Goal: Transaction & Acquisition: Purchase product/service

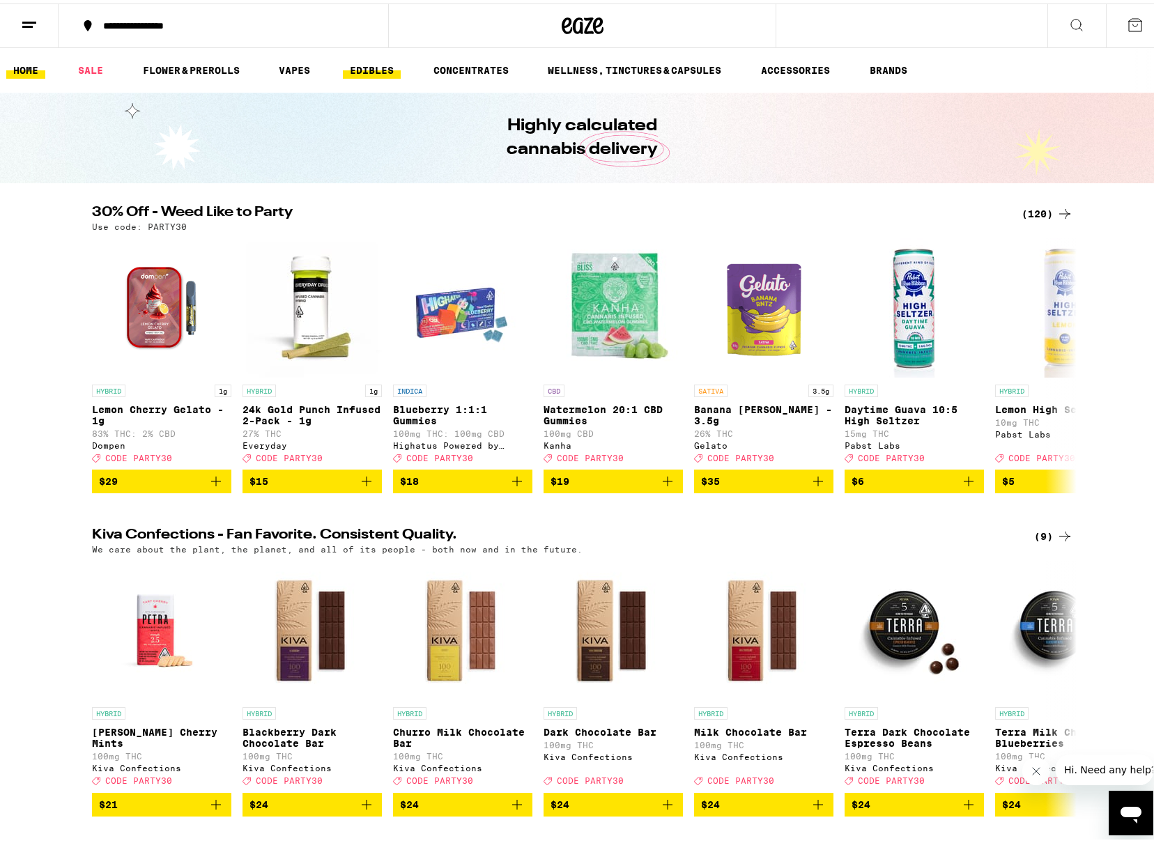
click at [366, 65] on link "EDIBLES" at bounding box center [372, 67] width 58 height 17
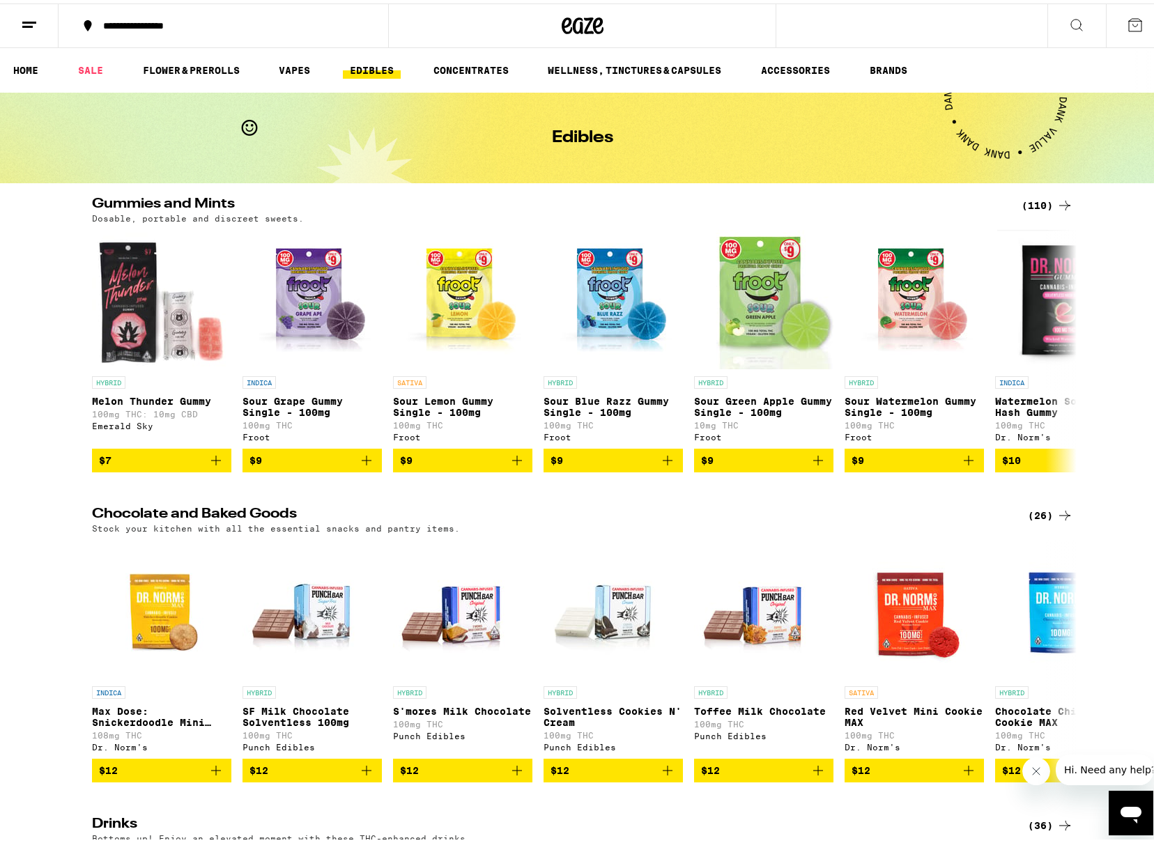
click at [1040, 202] on div "(110)" at bounding box center [1048, 202] width 52 height 17
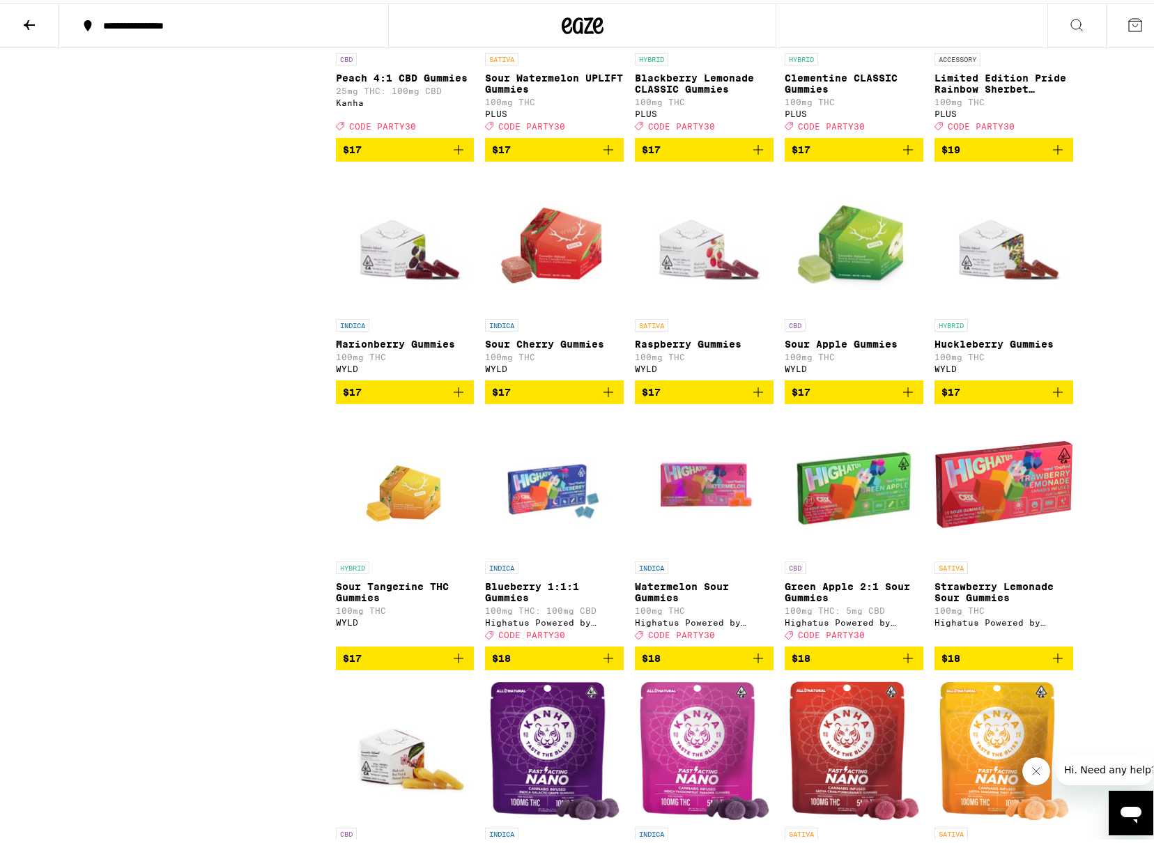
scroll to position [2091, 0]
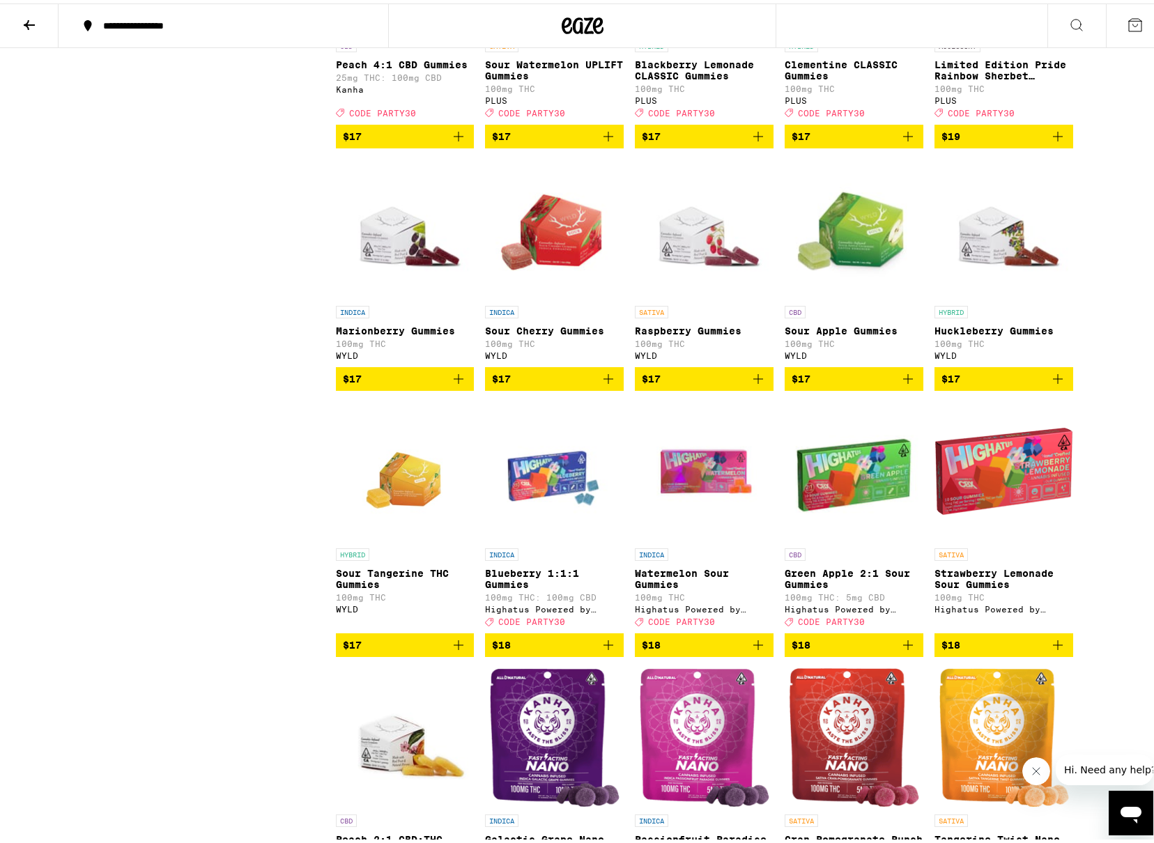
drag, startPoint x: 754, startPoint y: 456, endPoint x: 771, endPoint y: 463, distance: 18.8
click at [753, 384] on icon "Add to bag" at bounding box center [758, 375] width 17 height 17
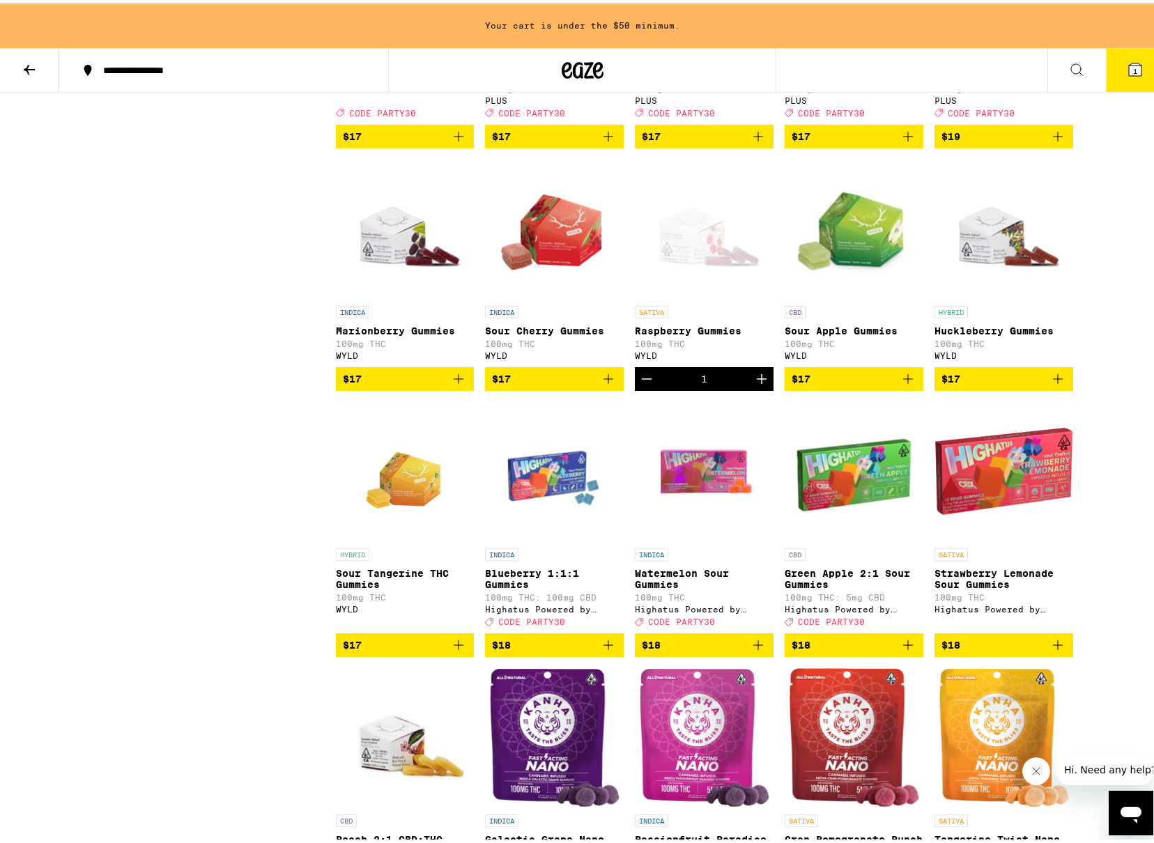
click at [900, 384] on icon "Add to bag" at bounding box center [908, 375] width 17 height 17
click at [1049, 384] on icon "Add to bag" at bounding box center [1057, 375] width 17 height 17
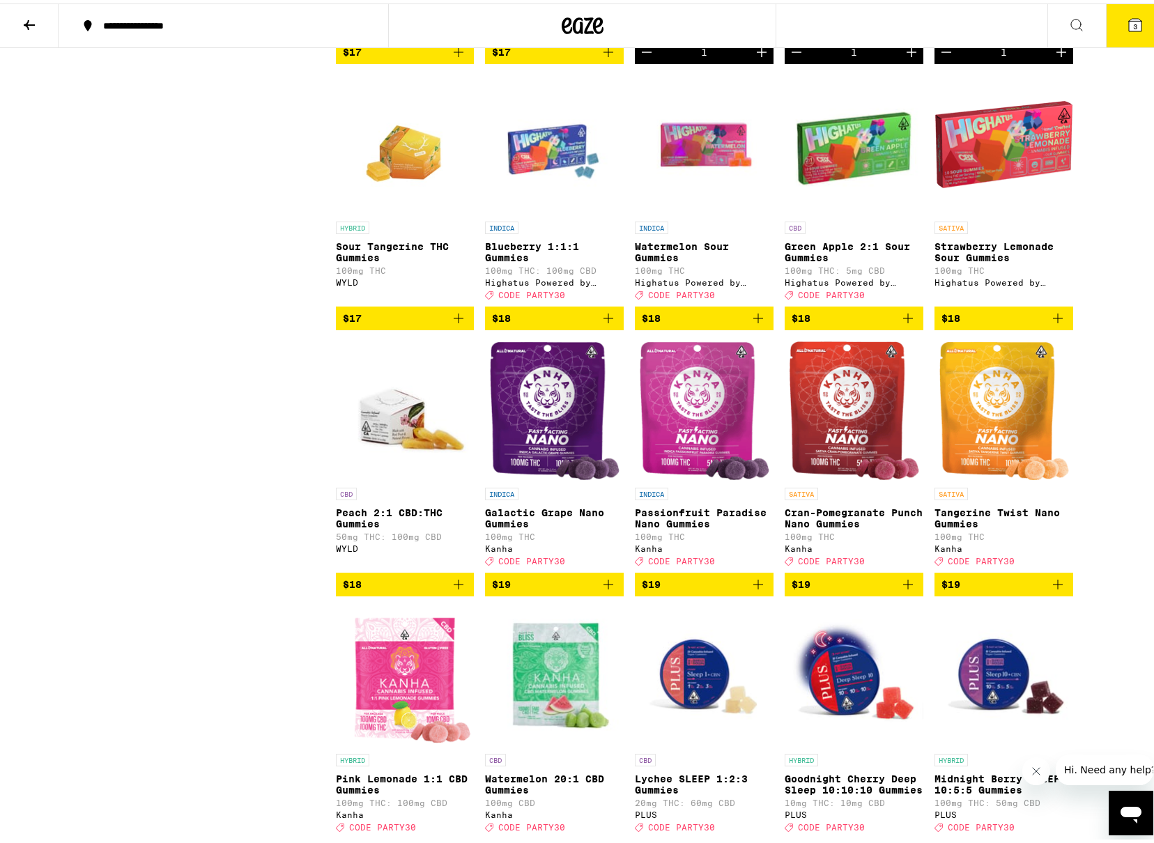
scroll to position [2578, 0]
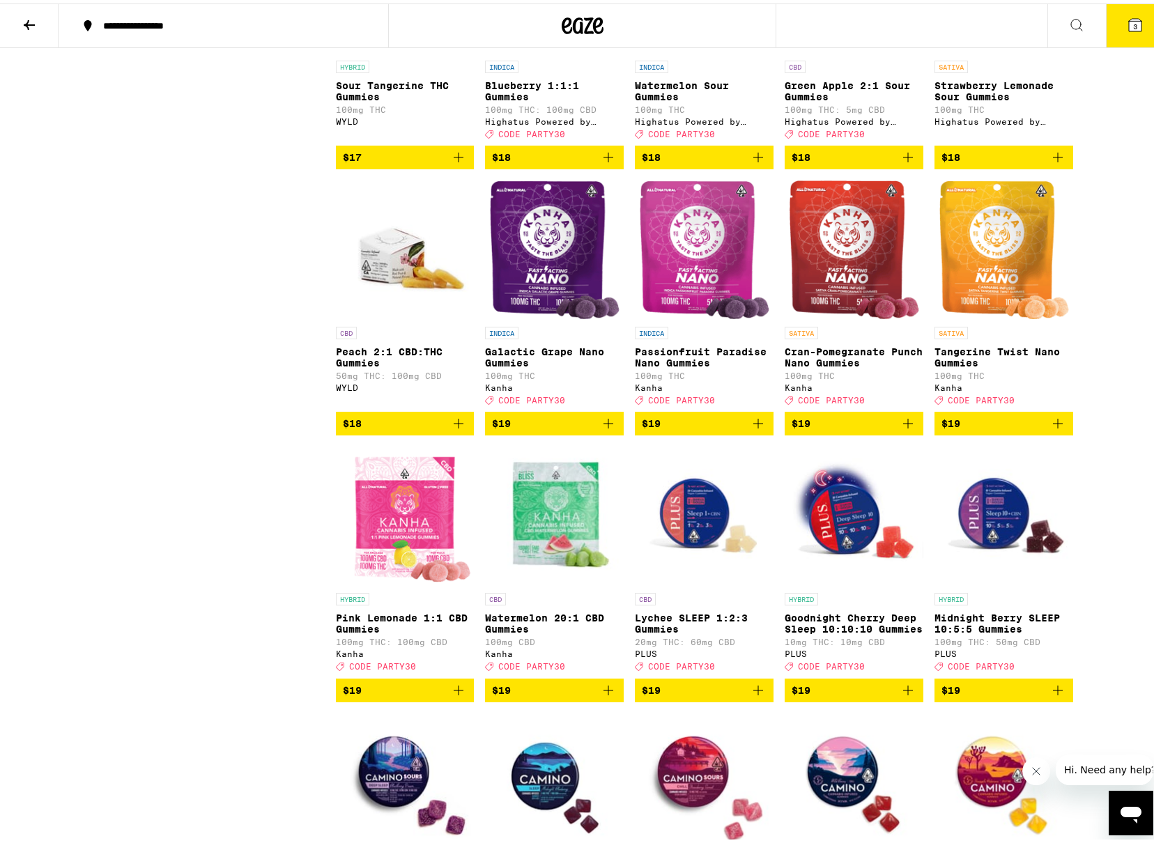
click at [450, 429] on icon "Add to bag" at bounding box center [458, 420] width 17 height 17
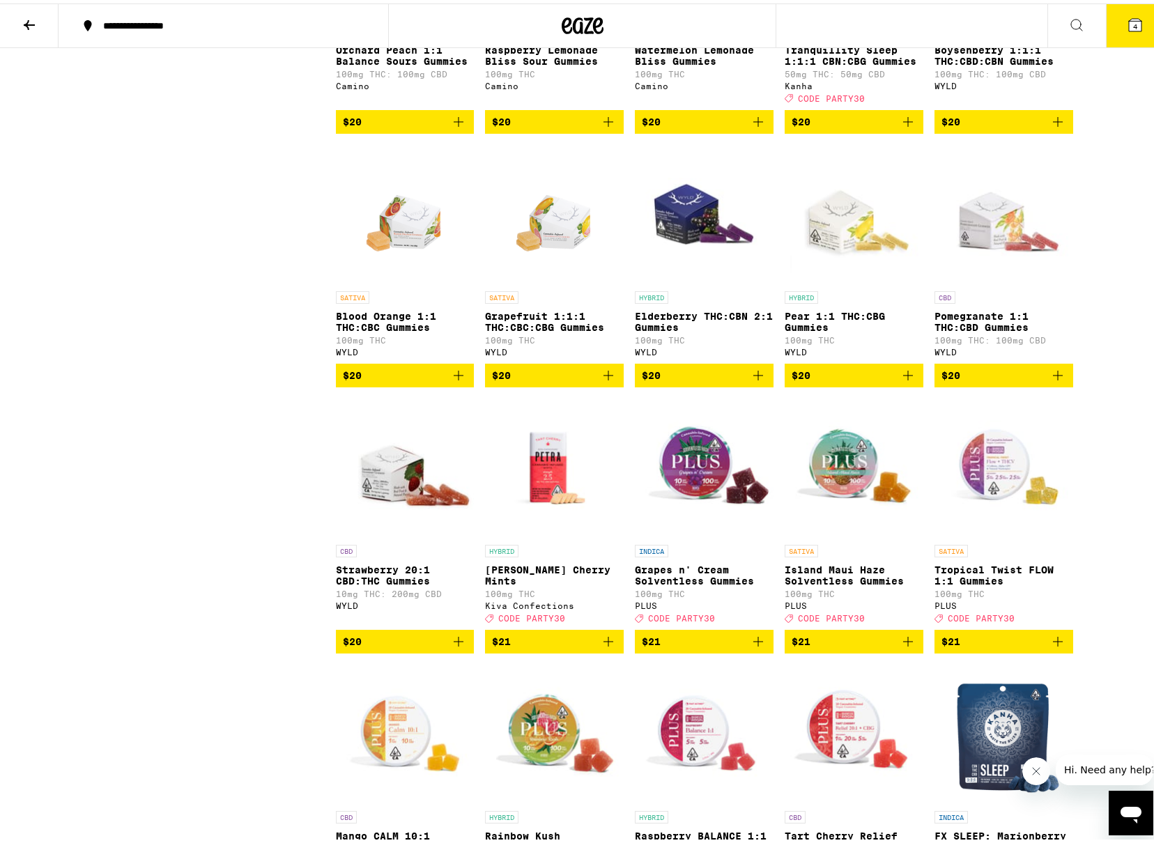
scroll to position [3972, 0]
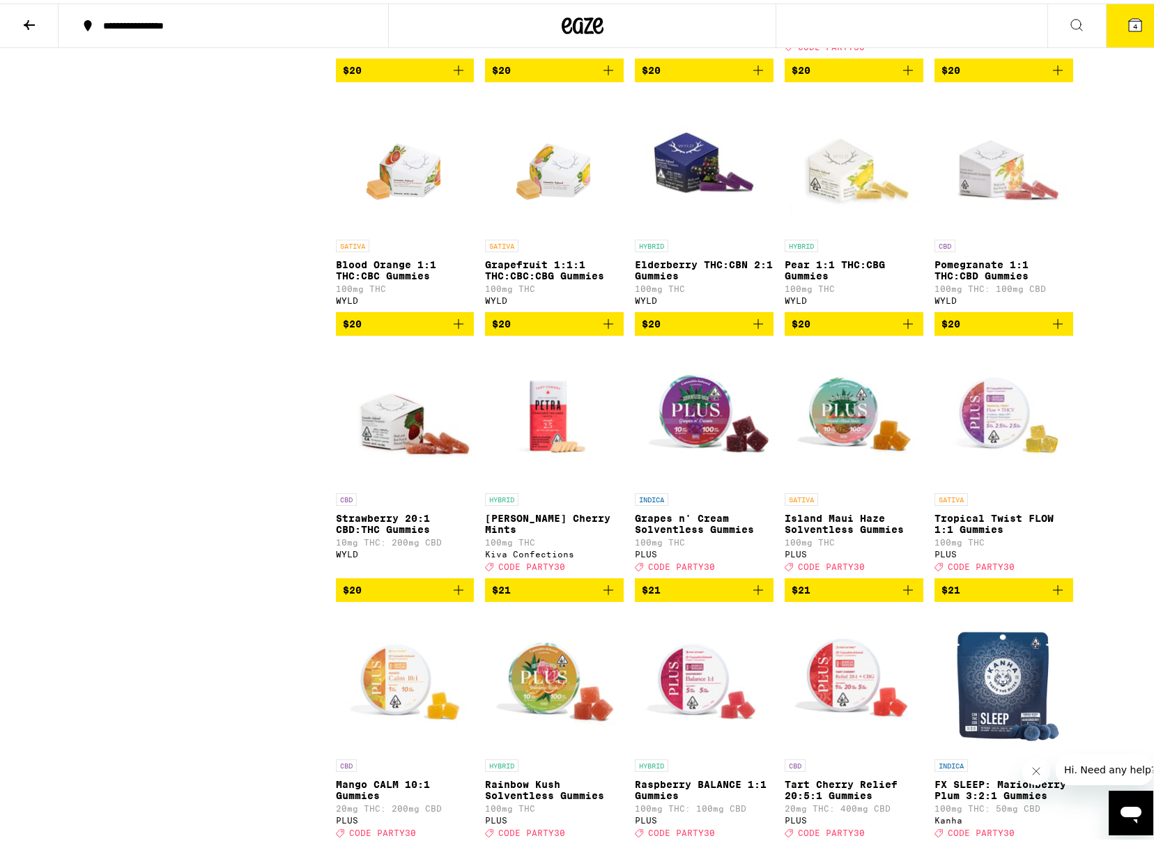
click at [450, 595] on icon "Add to bag" at bounding box center [458, 586] width 17 height 17
click at [455, 595] on icon "Increment" at bounding box center [462, 586] width 17 height 17
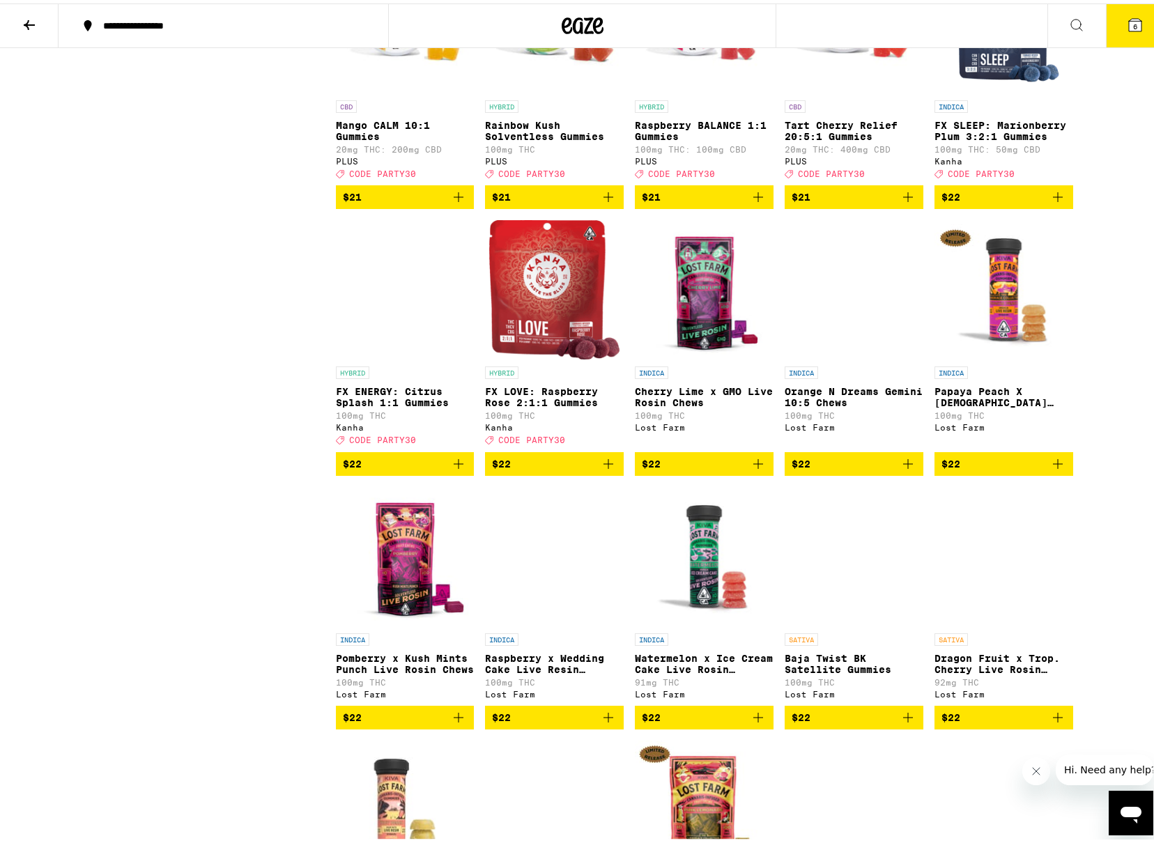
scroll to position [4669, 0]
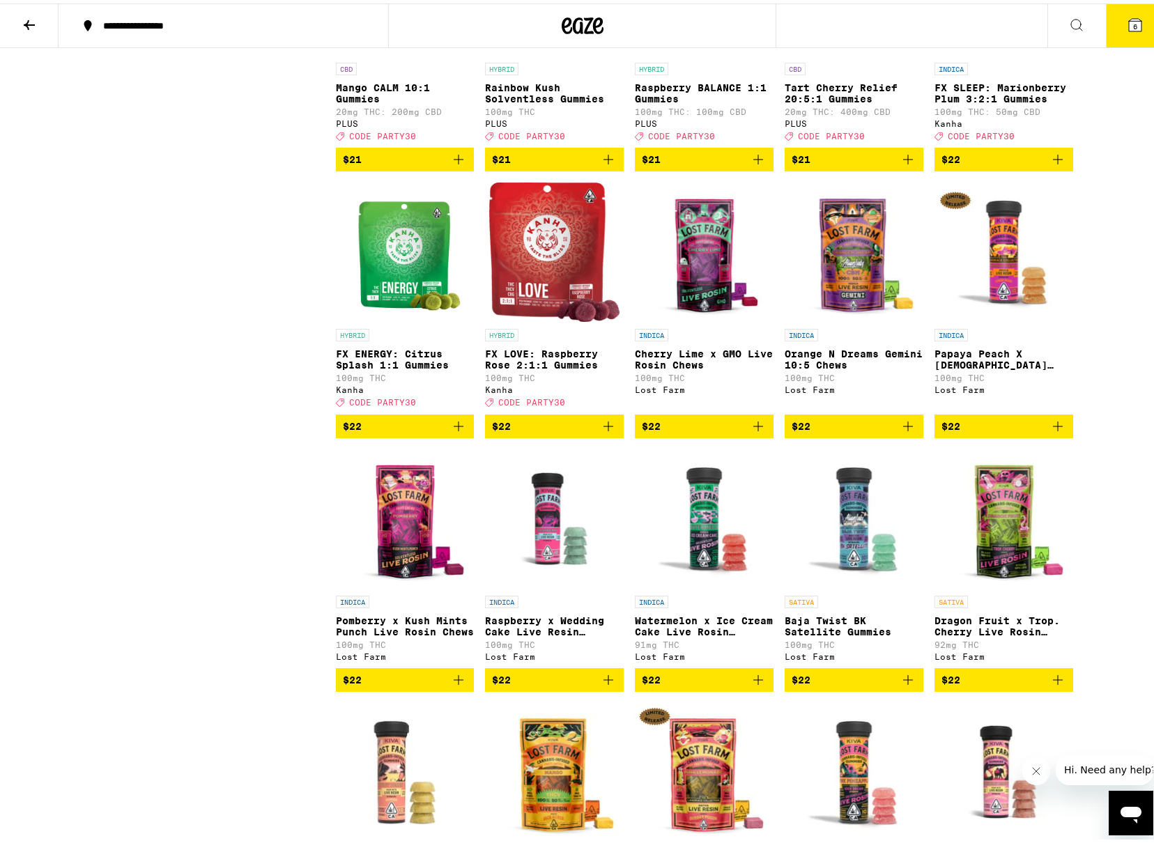
click at [1051, 164] on icon "Add to bag" at bounding box center [1057, 156] width 17 height 17
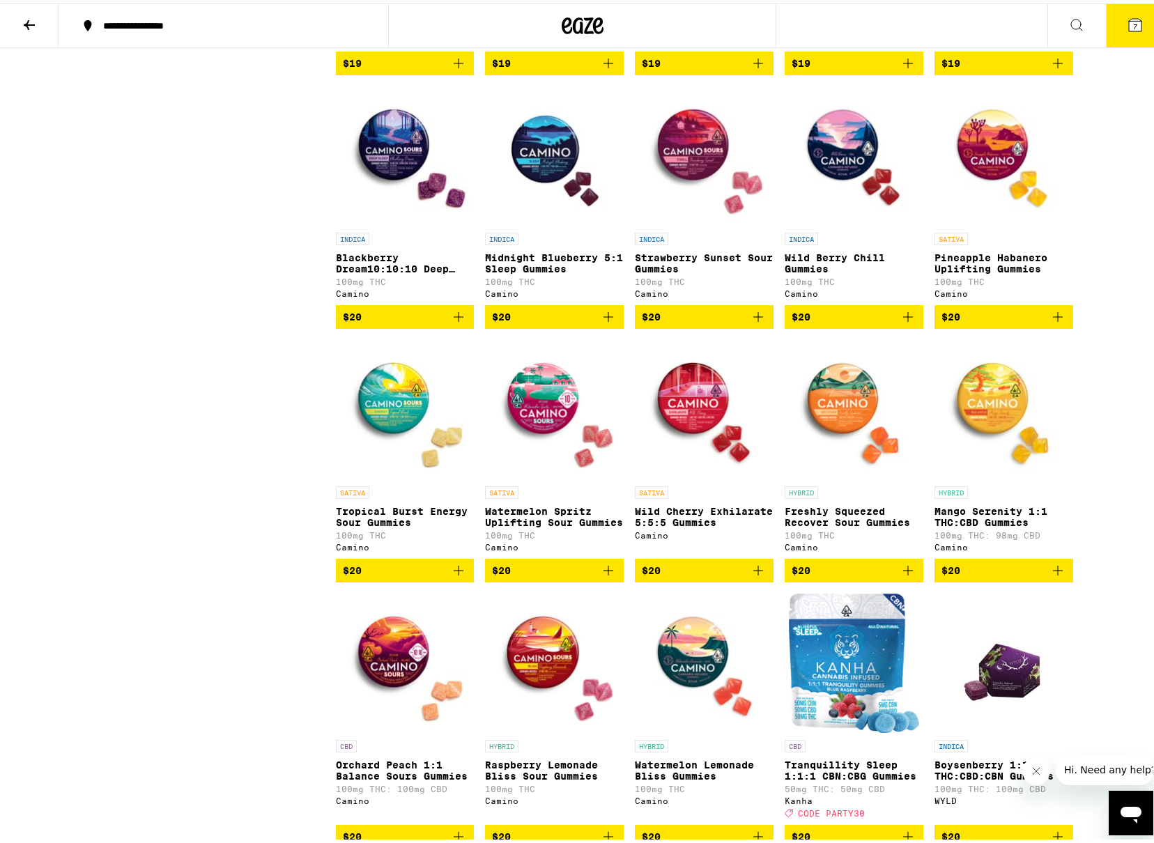
scroll to position [2718, 0]
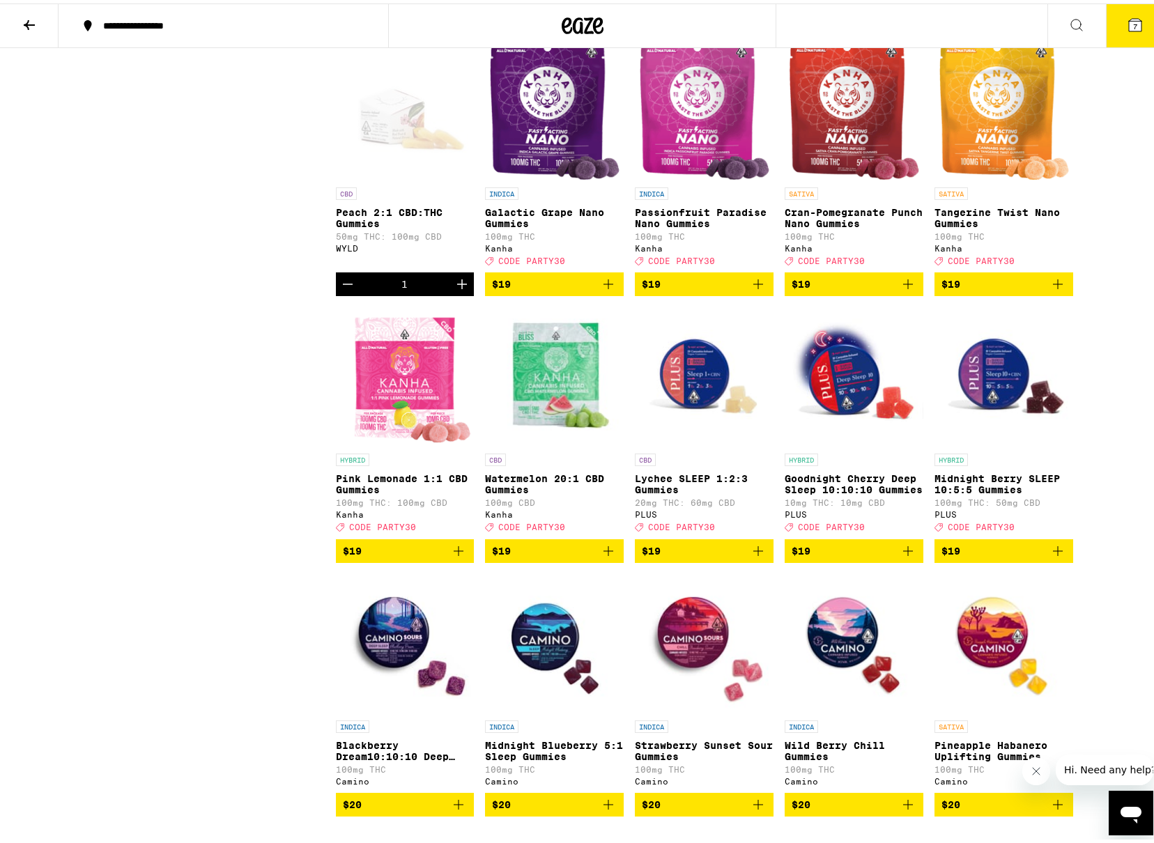
click at [24, 18] on icon at bounding box center [29, 21] width 17 height 17
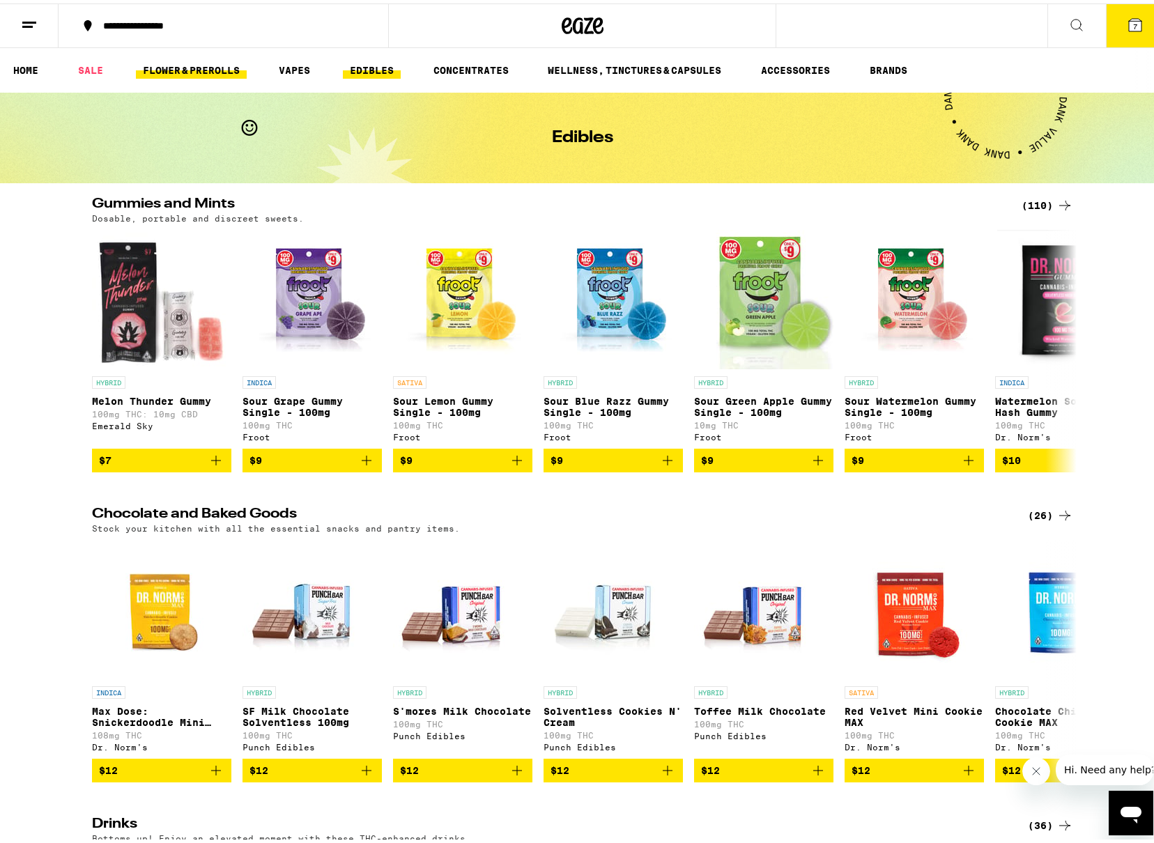
click at [201, 63] on link "FLOWER & PREROLLS" at bounding box center [191, 67] width 111 height 17
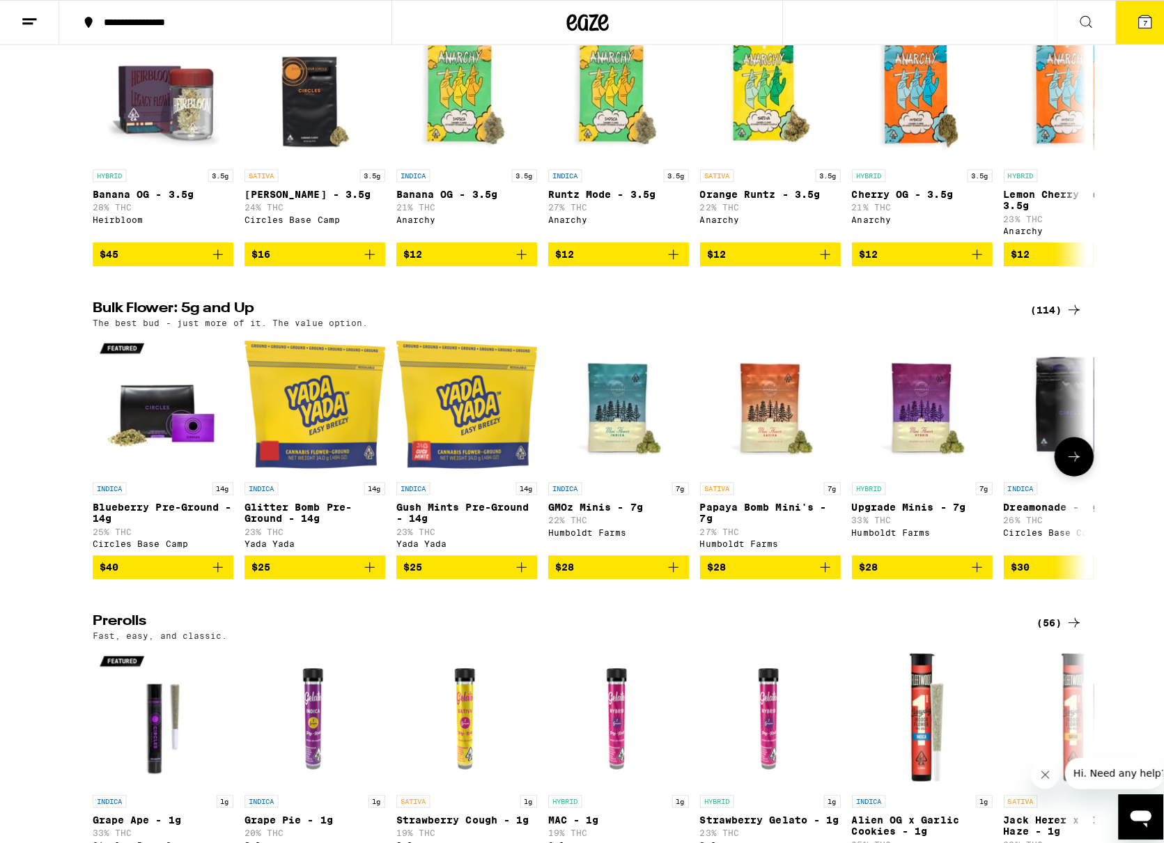
scroll to position [209, 0]
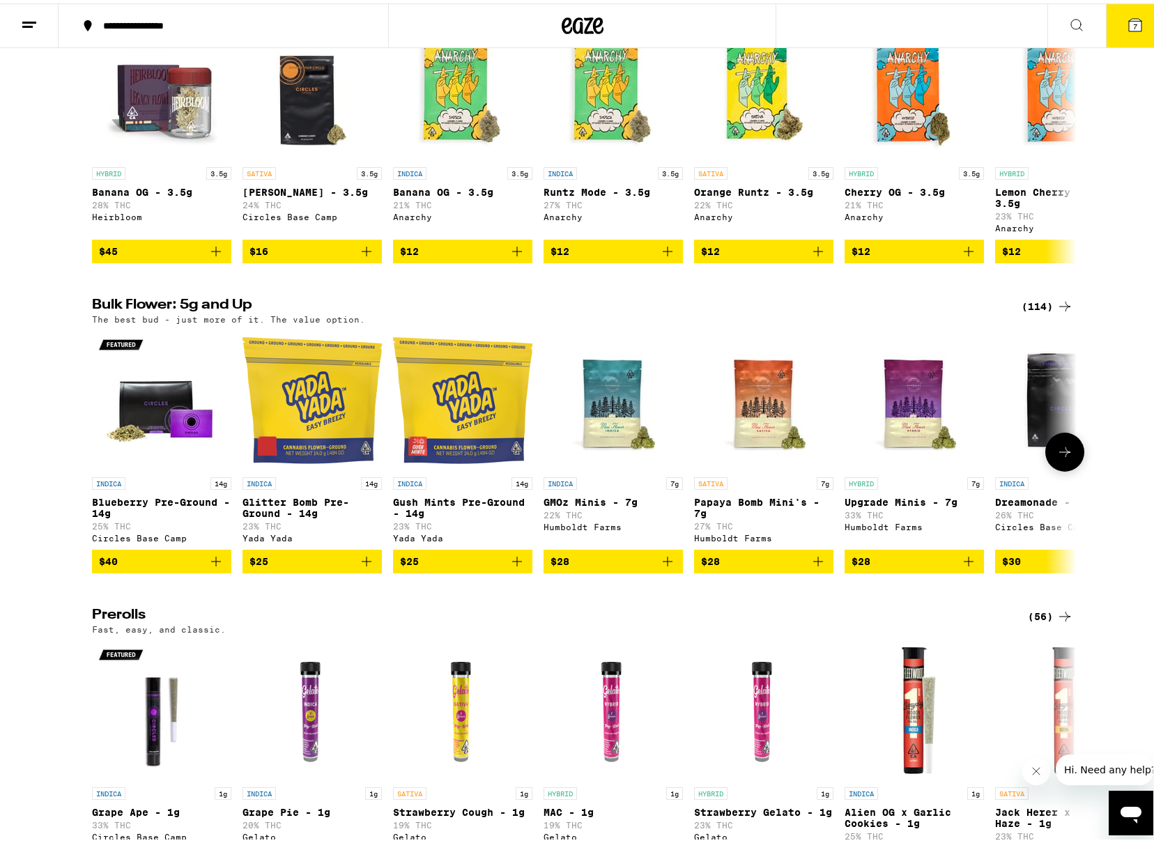
click at [216, 567] on icon "Add to bag" at bounding box center [216, 558] width 17 height 17
click at [211, 567] on icon "Increment" at bounding box center [219, 558] width 17 height 17
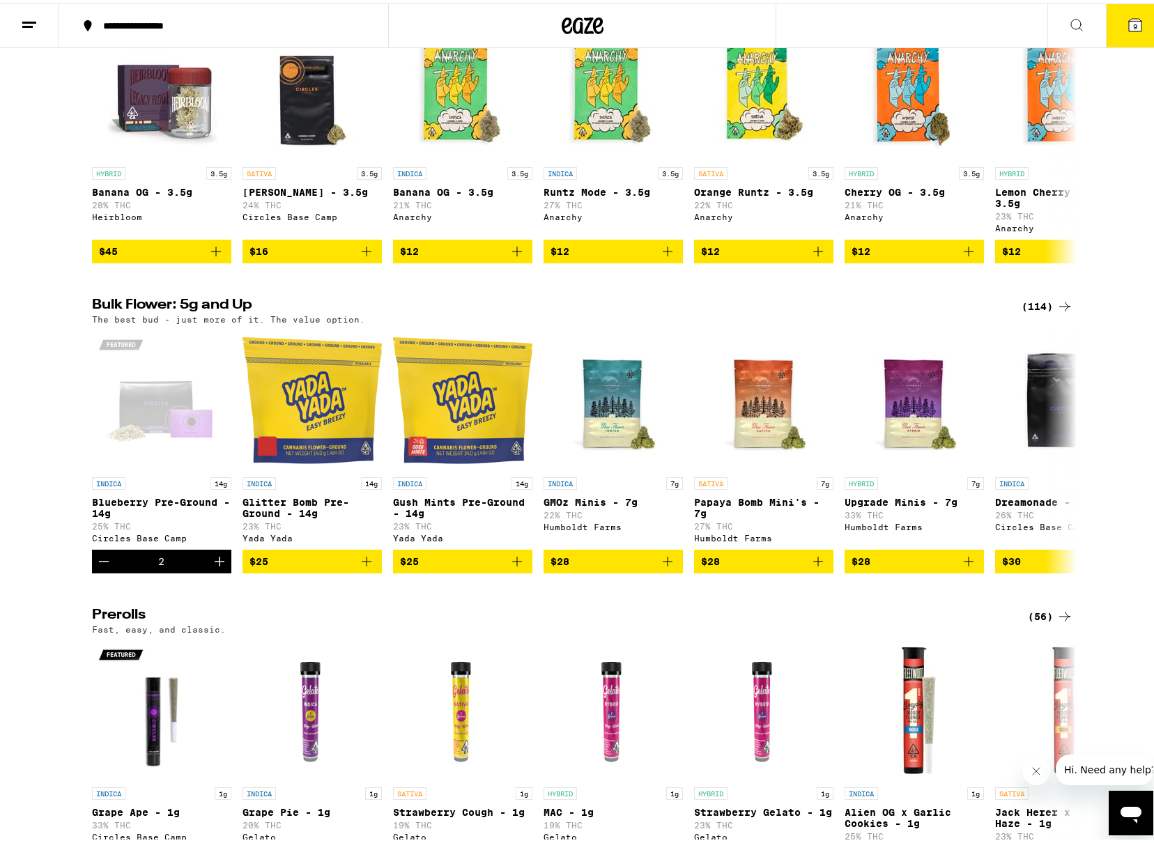
click at [1139, 11] on button "9" at bounding box center [1135, 22] width 59 height 43
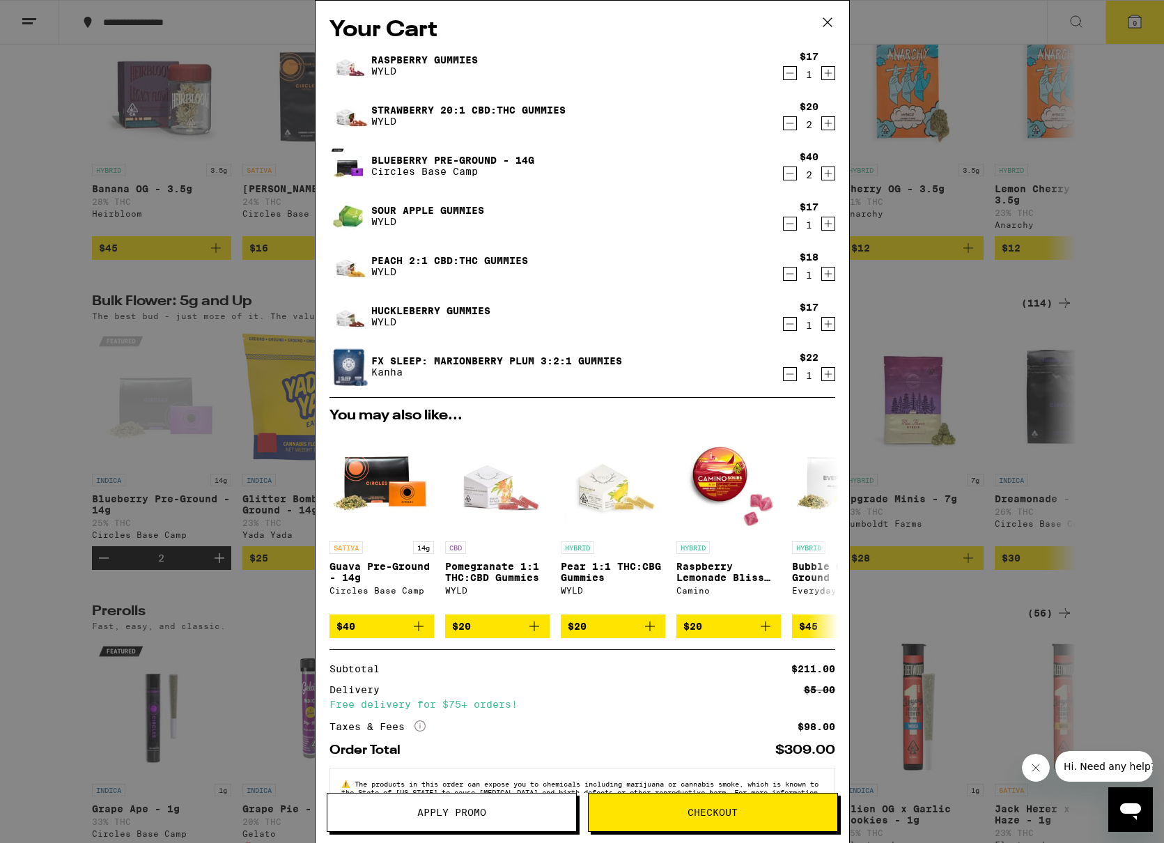
click at [683, 805] on button "Checkout" at bounding box center [713, 812] width 250 height 39
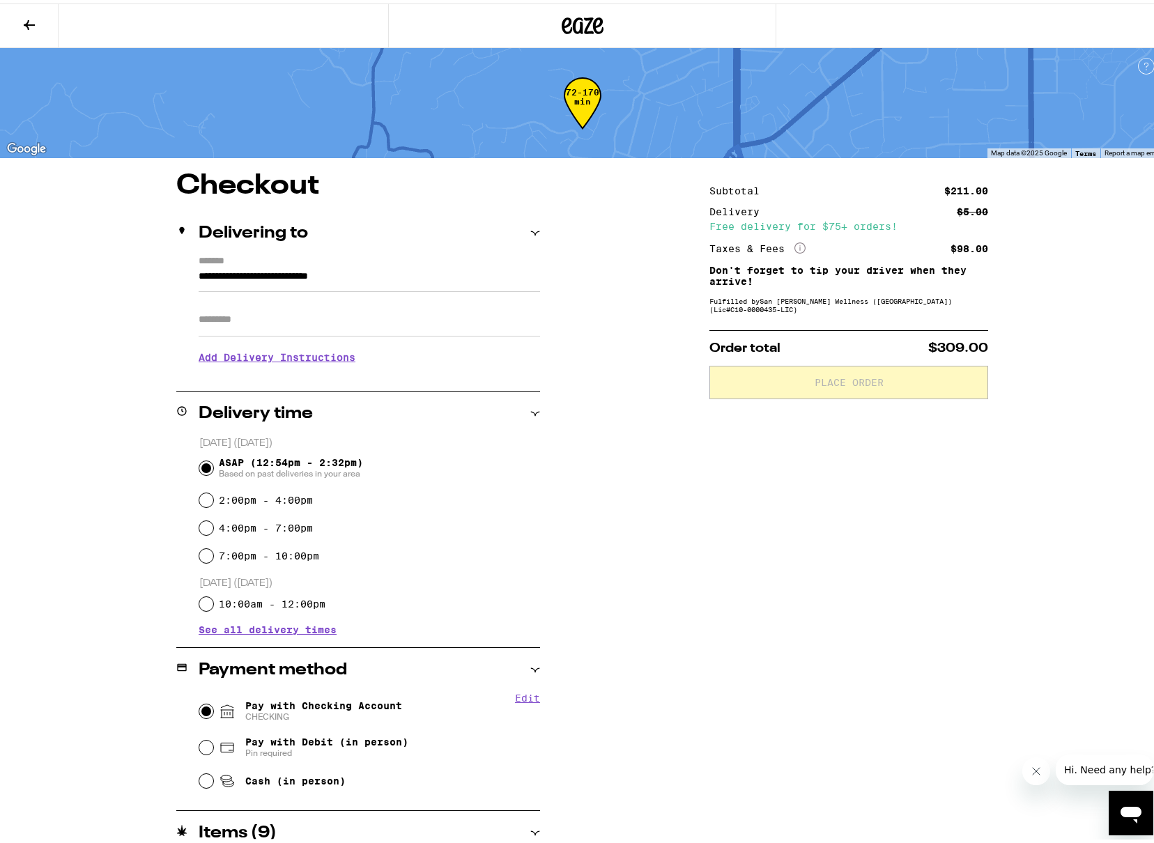
click at [199, 707] on input "Pay with Checking Account CHECKING" at bounding box center [206, 708] width 14 height 14
radio input "true"
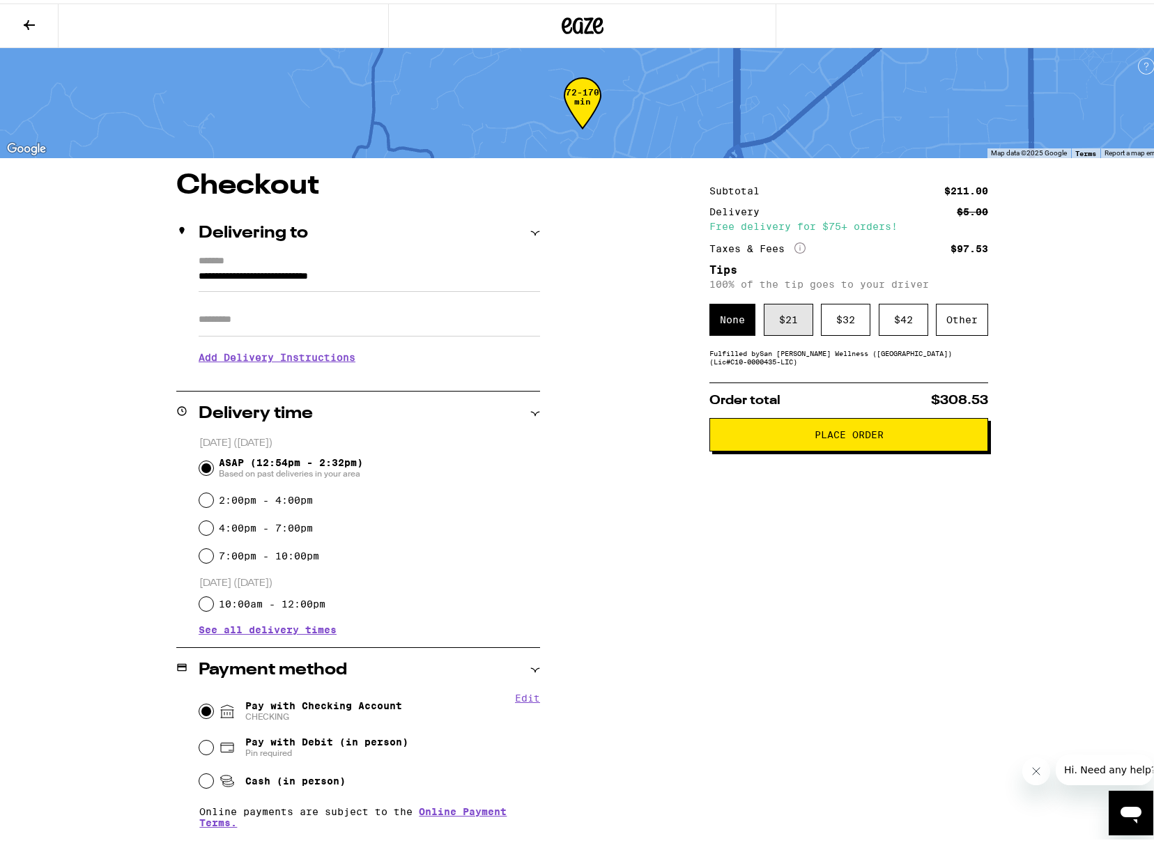
click at [797, 318] on div "$ 21" at bounding box center [788, 316] width 49 height 32
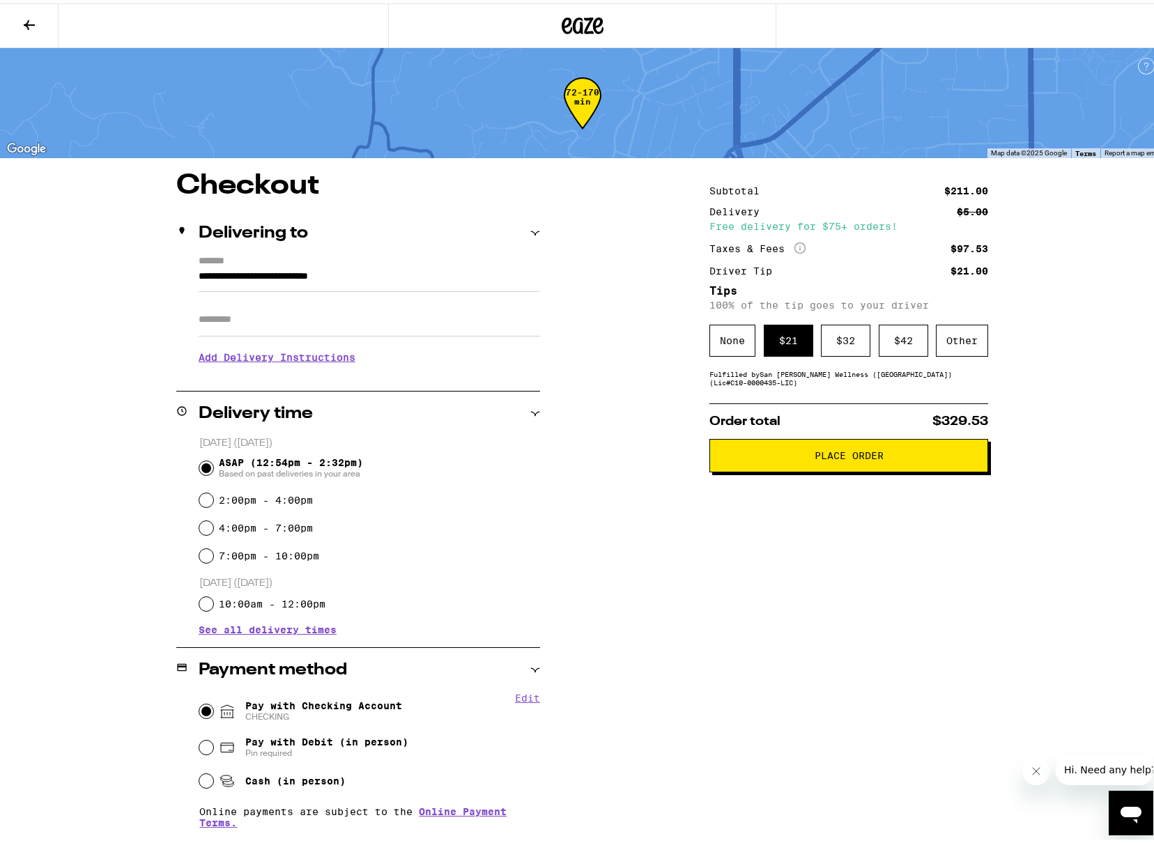
click at [847, 457] on span "Place Order" at bounding box center [849, 452] width 69 height 10
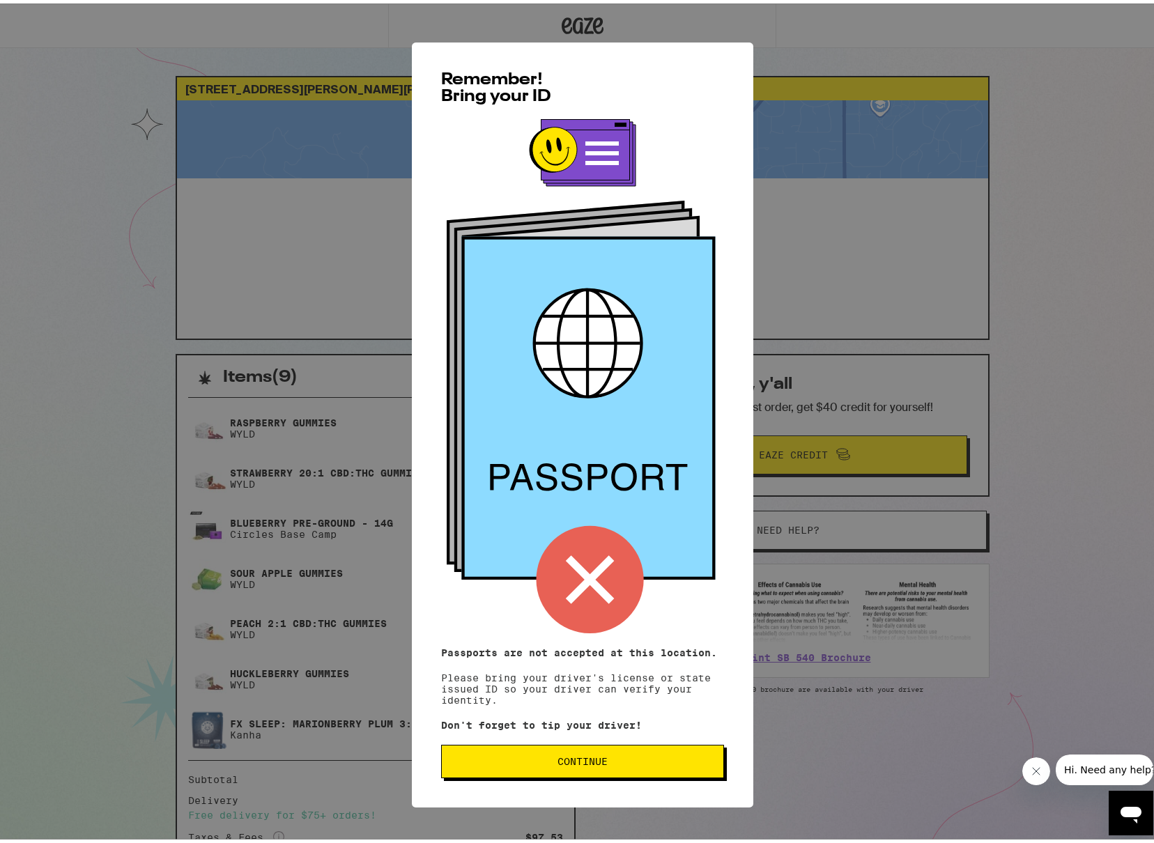
click at [636, 751] on button "Continue" at bounding box center [582, 757] width 283 height 33
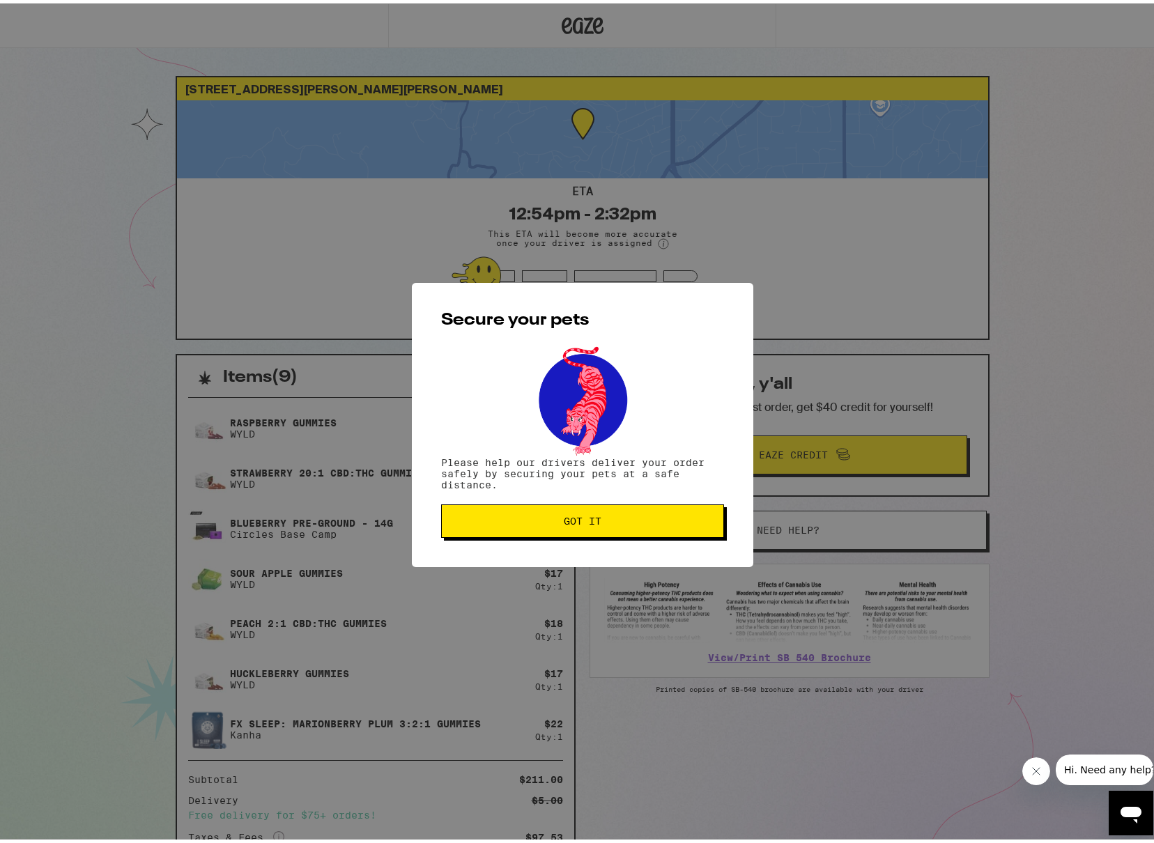
click at [609, 511] on button "Got it" at bounding box center [582, 517] width 283 height 33
